Goal: Transaction & Acquisition: Purchase product/service

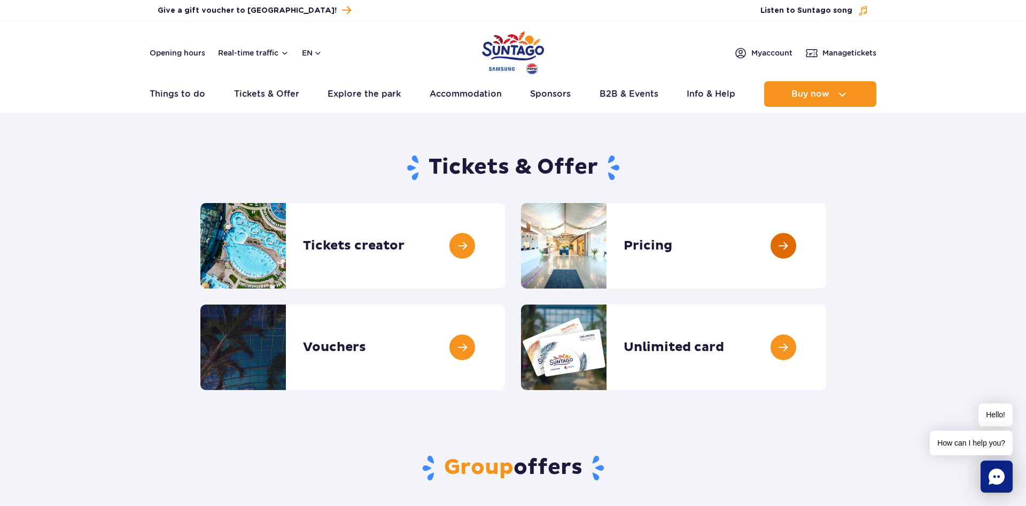
click at [826, 241] on link at bounding box center [826, 245] width 0 height 85
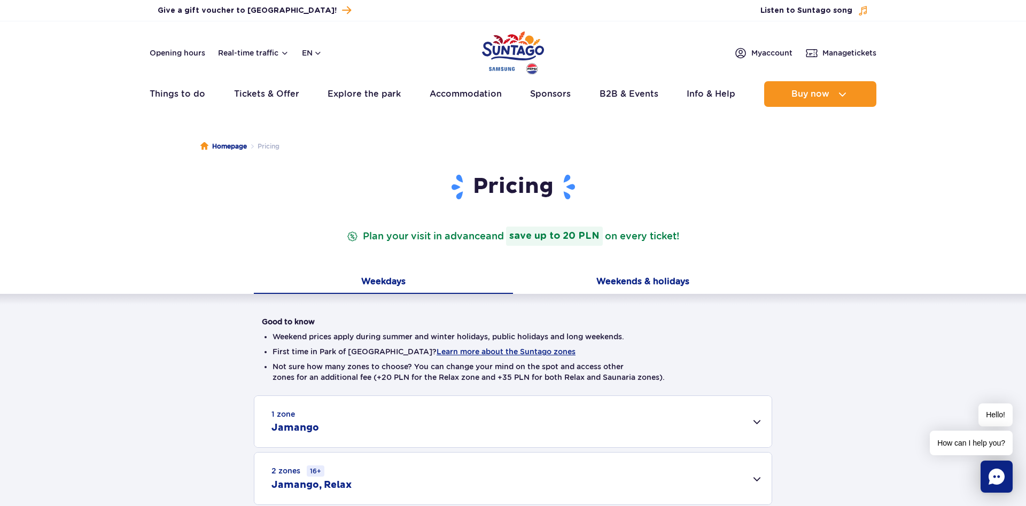
click at [640, 284] on button "Weekends & holidays" at bounding box center [642, 282] width 259 height 22
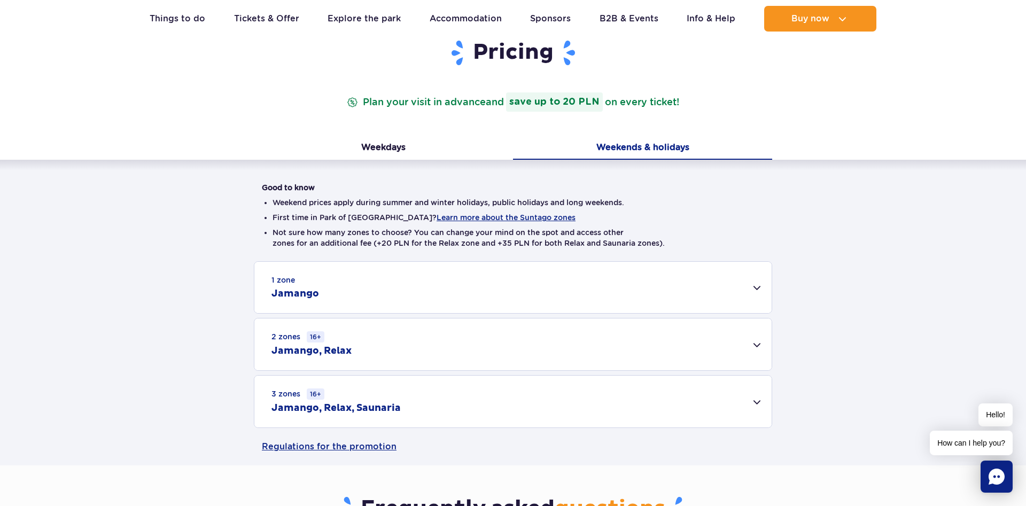
scroll to position [163, 0]
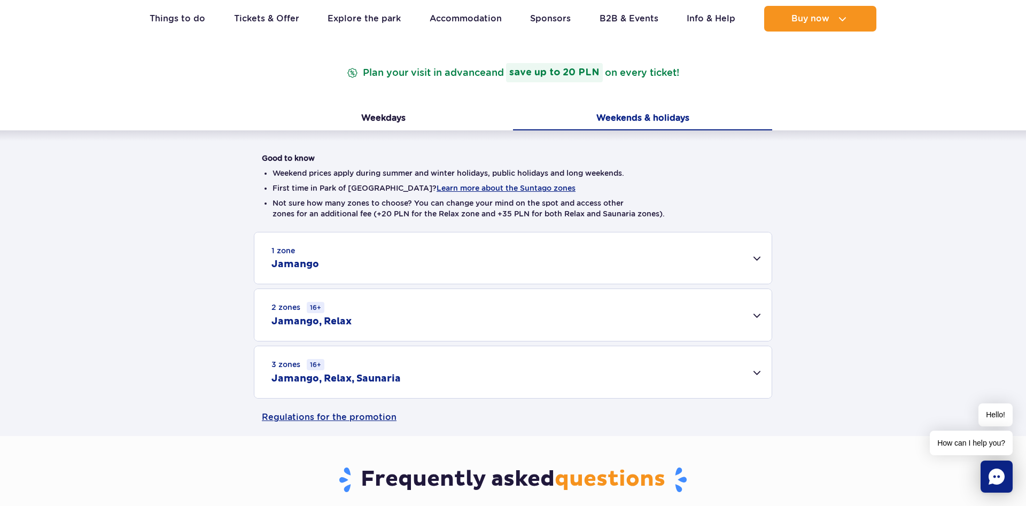
click at [755, 370] on div "3 zones 16+ Jamango, Relax, Saunaria" at bounding box center [512, 372] width 517 height 52
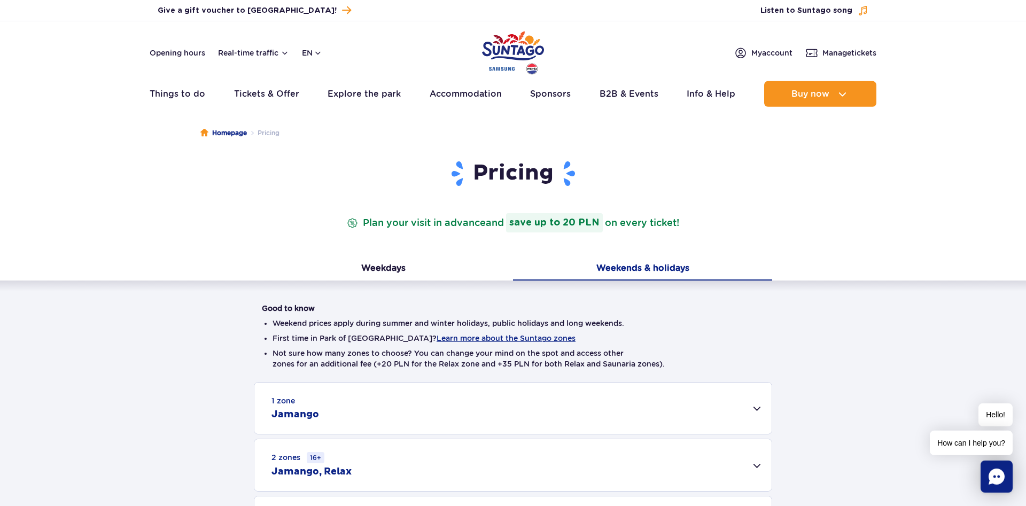
scroll to position [0, 0]
